Goal: Information Seeking & Learning: Learn about a topic

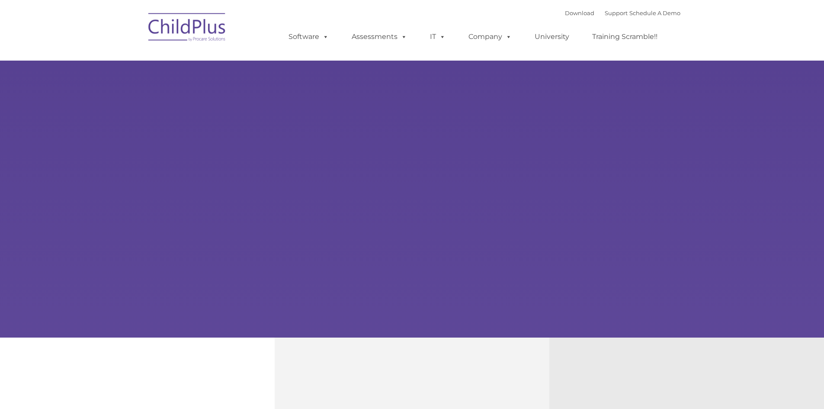
select select "MEDIUM"
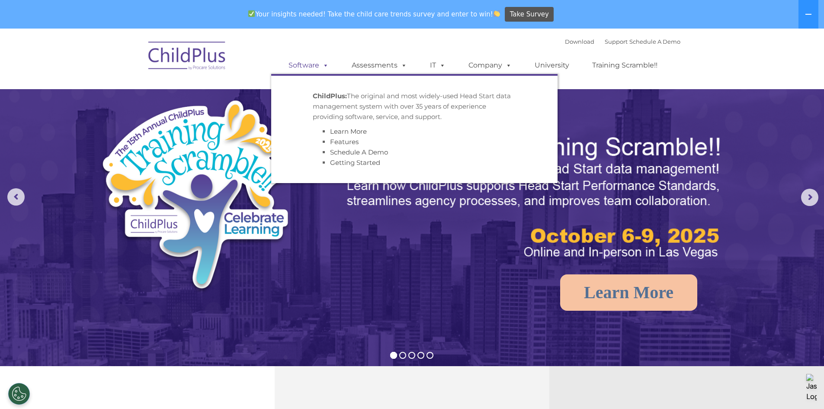
click at [329, 61] on span at bounding box center [324, 65] width 10 height 8
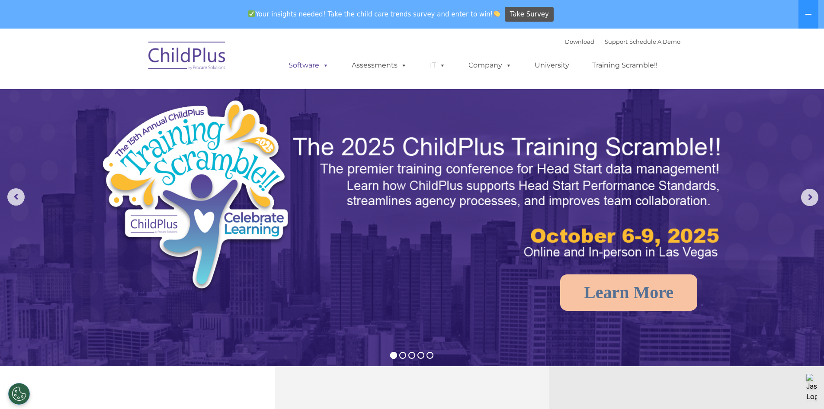
click at [327, 62] on span at bounding box center [324, 65] width 10 height 8
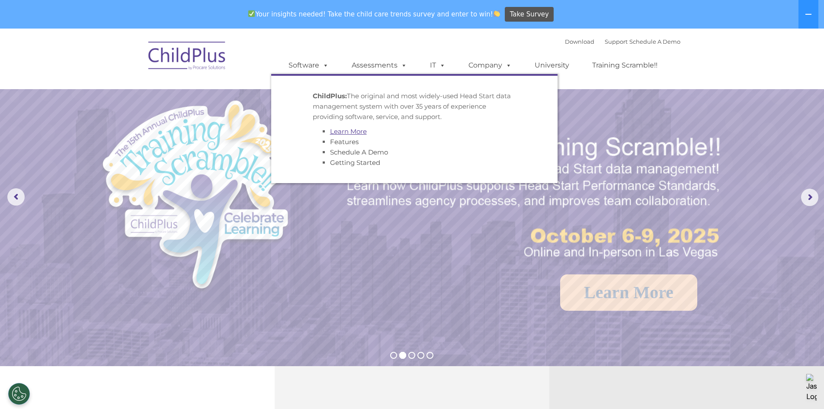
click at [336, 127] on link "Learn More" at bounding box center [348, 131] width 37 height 8
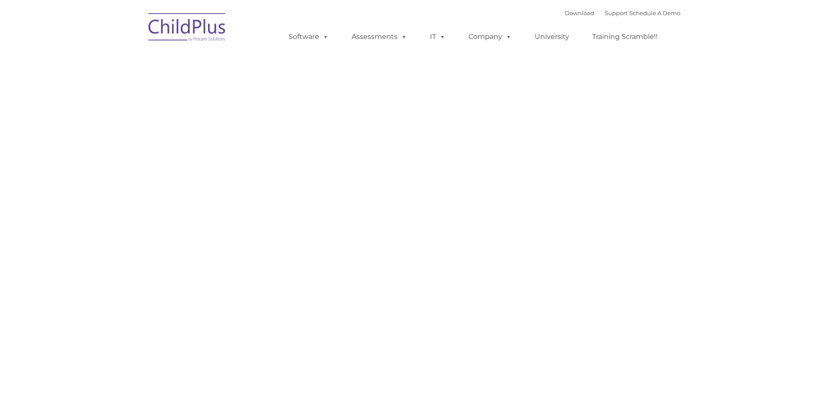
type input ""
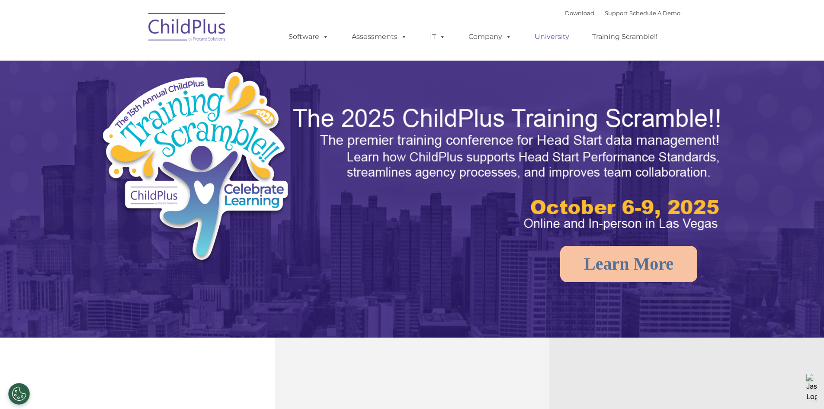
select select "MEDIUM"
click at [549, 30] on link "University" at bounding box center [552, 36] width 52 height 17
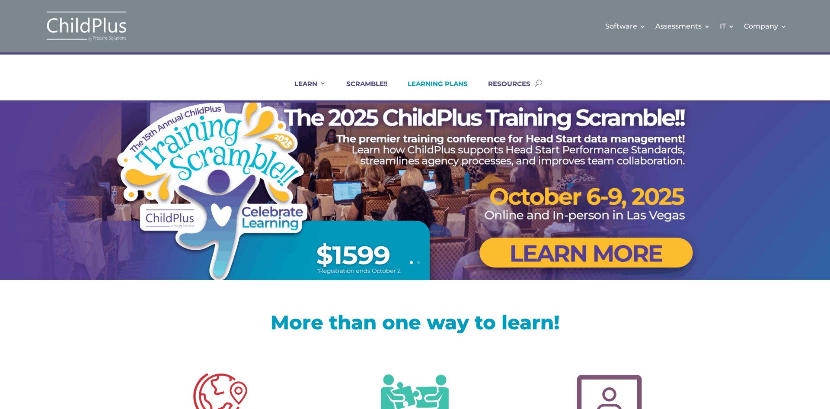
click at [467, 85] on link "LEARNING PLANS" at bounding box center [432, 90] width 71 height 21
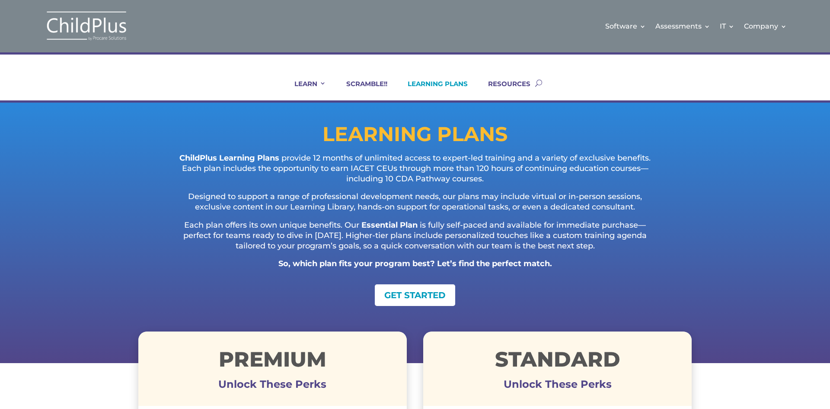
click at [173, 65] on div "LEARN IN-PERSON Consulting On-site Events Summit Scramble!! ONLINE Courses Cert…" at bounding box center [415, 82] width 554 height 35
click at [125, 26] on img at bounding box center [86, 26] width 86 height 32
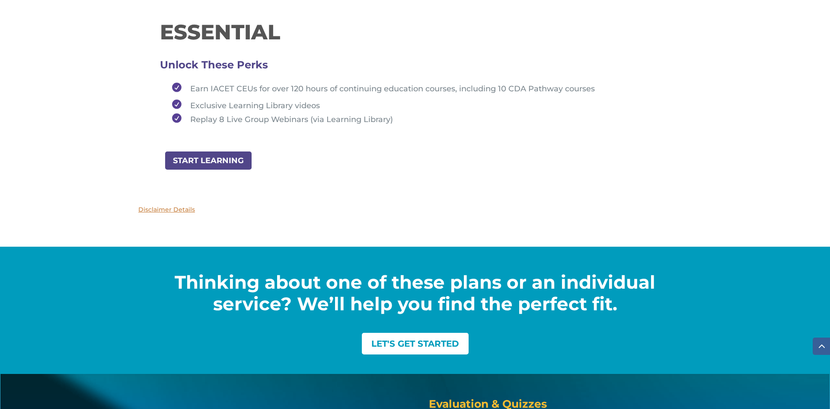
scroll to position [1107, 0]
